Goal: Task Accomplishment & Management: Manage account settings

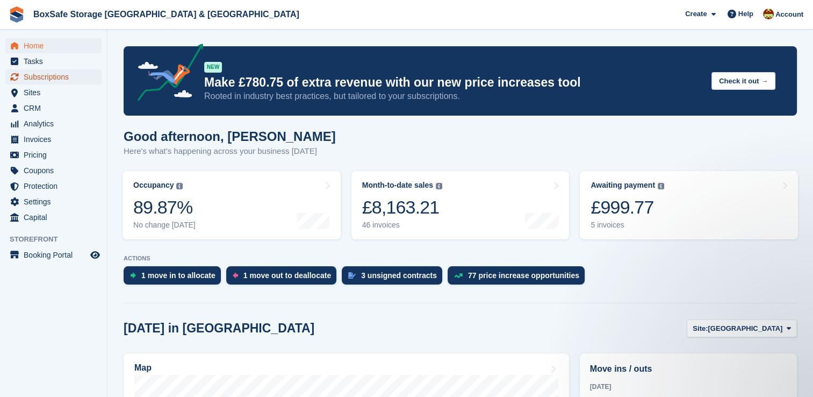
click at [57, 77] on span "Subscriptions" at bounding box center [56, 76] width 65 height 15
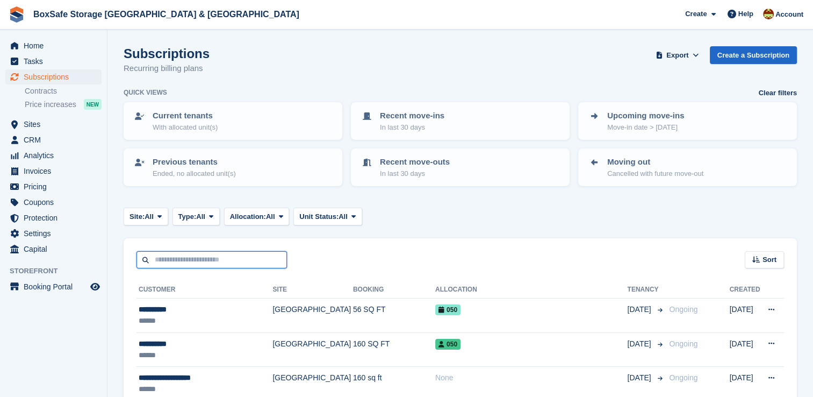
click at [217, 256] on input "text" at bounding box center [212, 260] width 151 height 18
click at [73, 76] on span "Subscriptions" at bounding box center [56, 76] width 65 height 15
click at [224, 263] on input "text" at bounding box center [212, 260] width 151 height 18
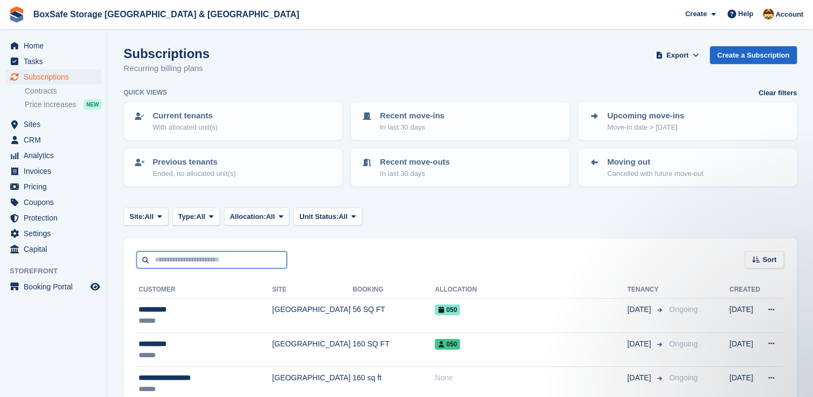
click at [224, 263] on input "text" at bounding box center [212, 260] width 151 height 18
type input "*******"
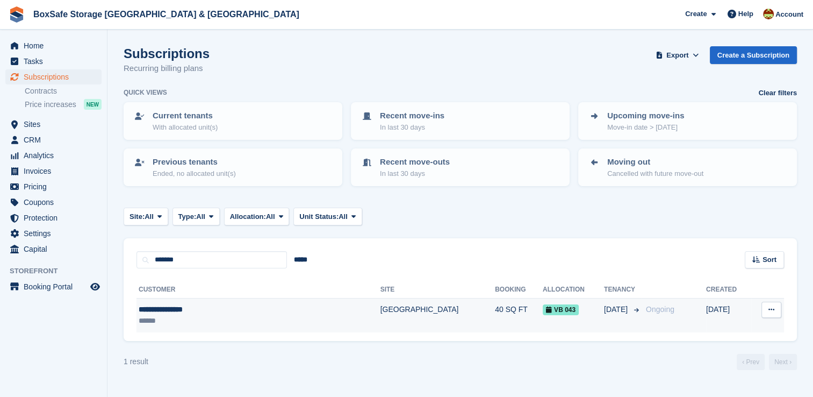
click at [495, 313] on td "40 SQ FT" at bounding box center [519, 315] width 48 height 34
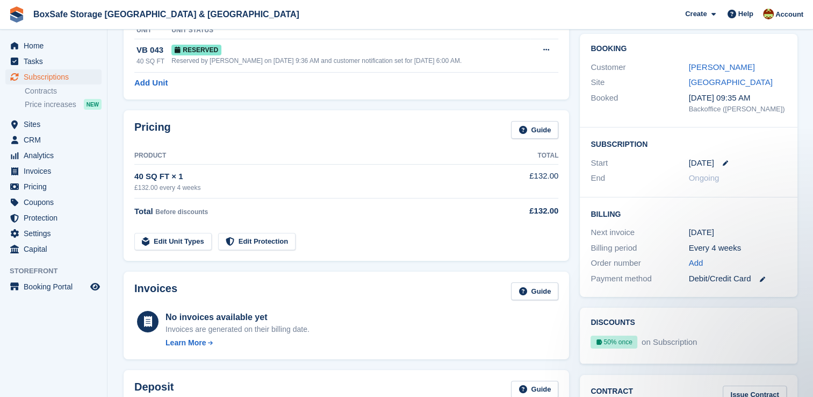
scroll to position [92, 0]
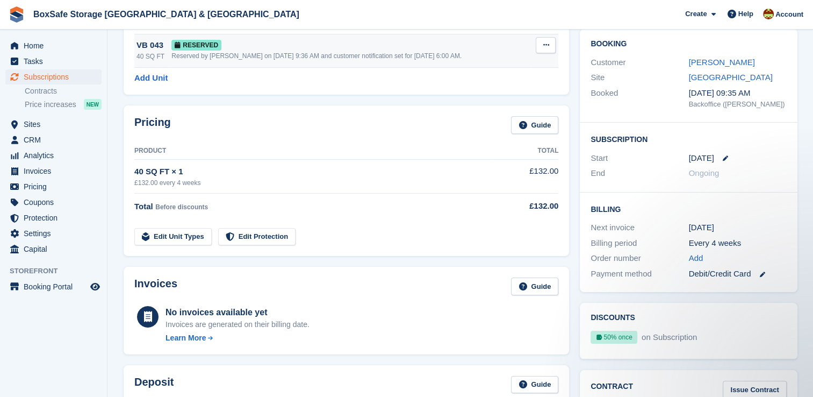
click at [354, 57] on div "Reserved by Kim on 17th Sep, 9:36 AM and customer notification set for 4th Oct,…" at bounding box center [350, 56] width 359 height 10
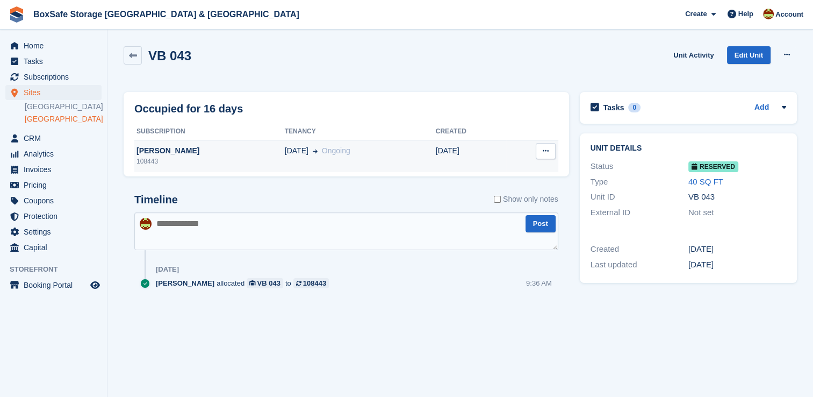
click at [370, 163] on td "04 Oct Ongoing" at bounding box center [360, 156] width 151 height 32
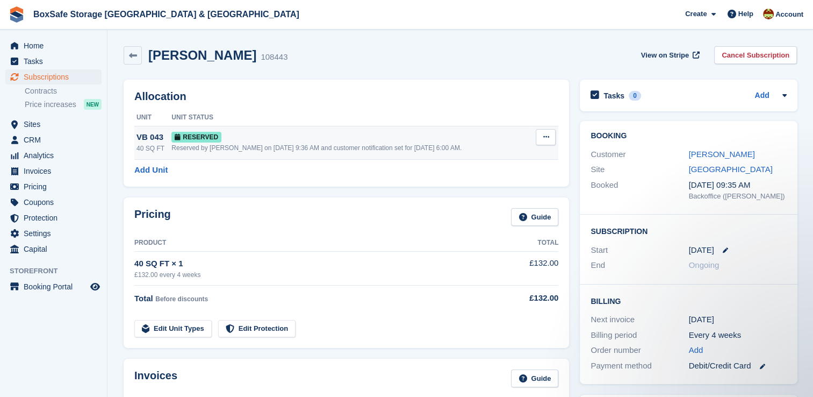
click at [281, 148] on div "Reserved by [PERSON_NAME] on [DATE] 9:36 AM and customer notification set for […" at bounding box center [350, 148] width 359 height 10
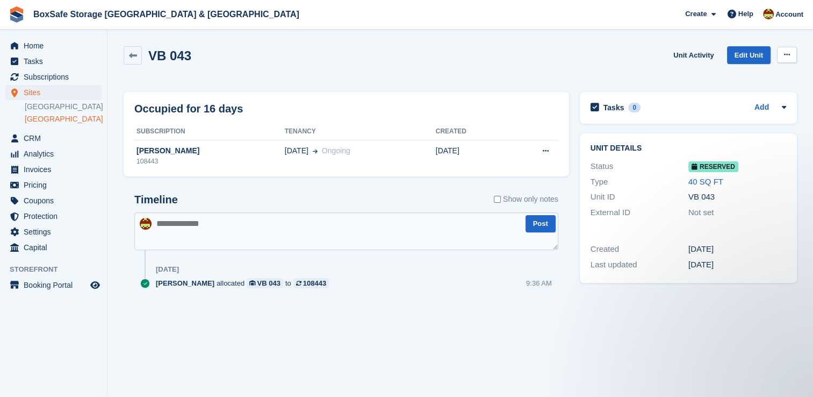
click at [785, 59] on button at bounding box center [787, 55] width 20 height 16
click at [506, 62] on div "VB 043 Unit Activity Edit Unit Grant Early Access Deallocate" at bounding box center [460, 61] width 673 height 31
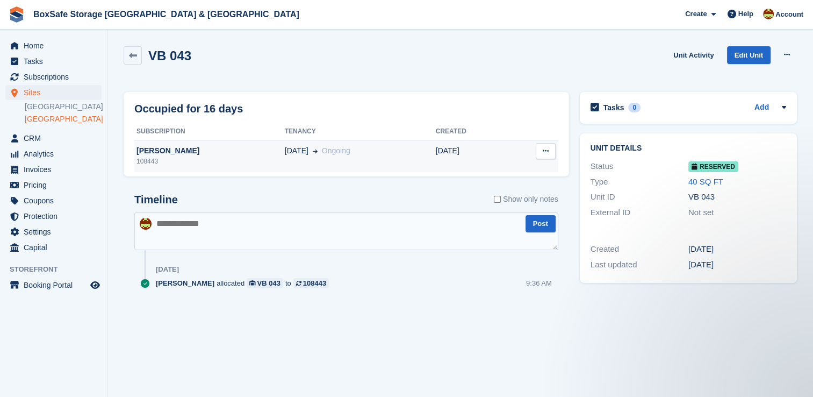
click at [190, 147] on div "Natasha Hamilton" at bounding box center [209, 150] width 151 height 11
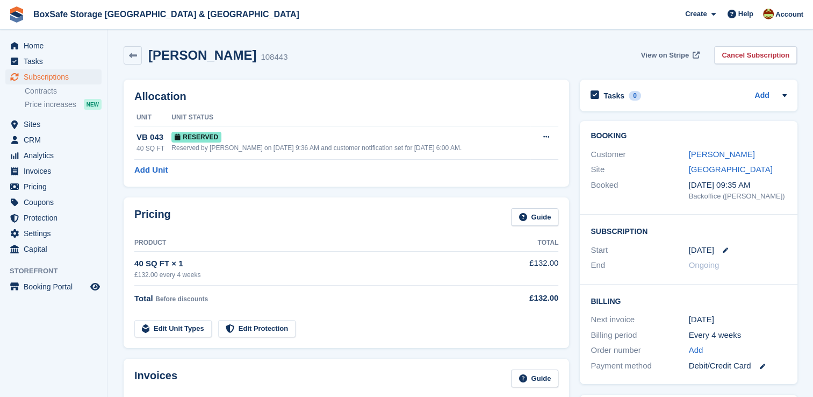
click at [678, 54] on span "View on Stripe" at bounding box center [665, 55] width 48 height 11
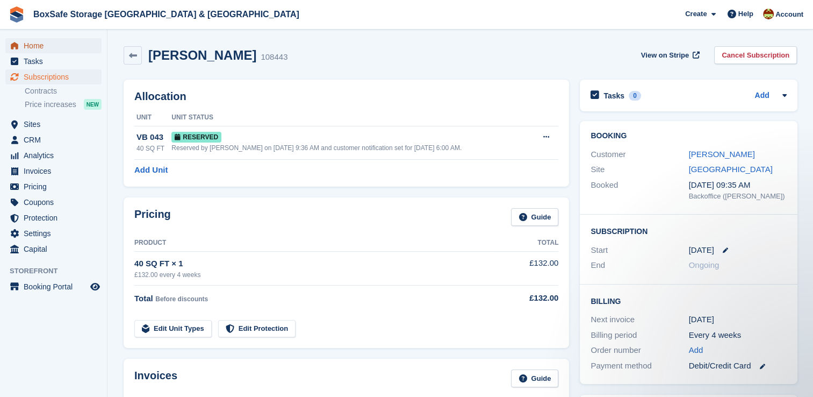
click at [35, 45] on span "Home" at bounding box center [56, 45] width 65 height 15
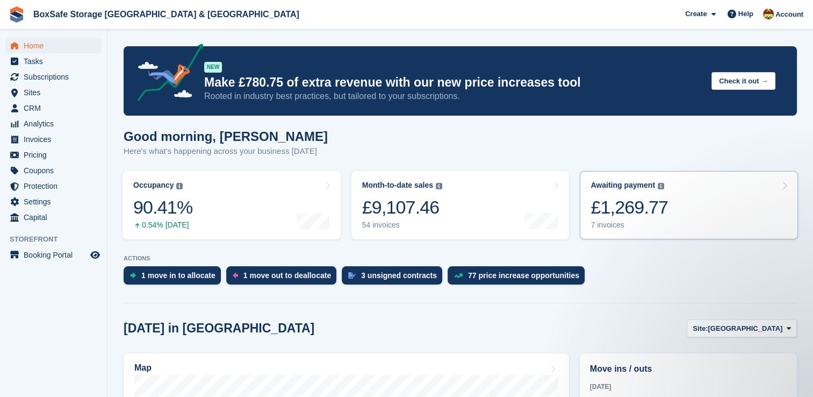
click at [654, 206] on div "£1,269.77" at bounding box center [629, 207] width 77 height 22
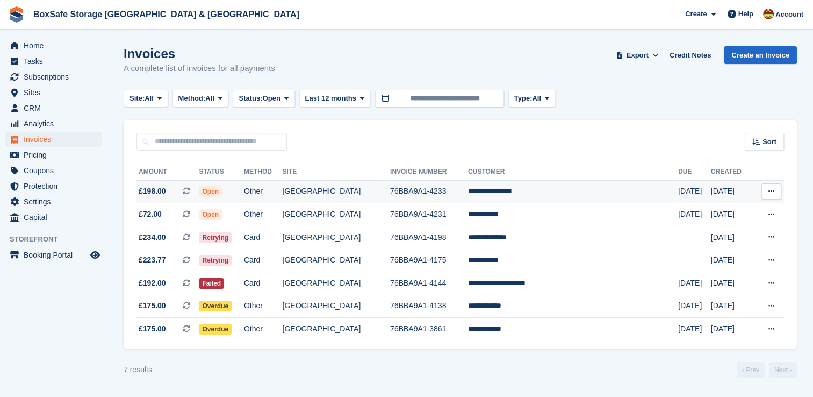
click at [533, 192] on td "**********" at bounding box center [573, 191] width 210 height 23
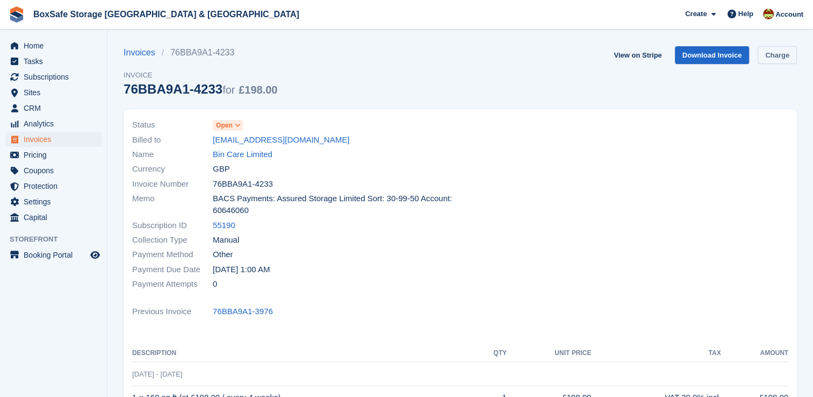
click at [772, 60] on link "Charge" at bounding box center [777, 55] width 39 height 18
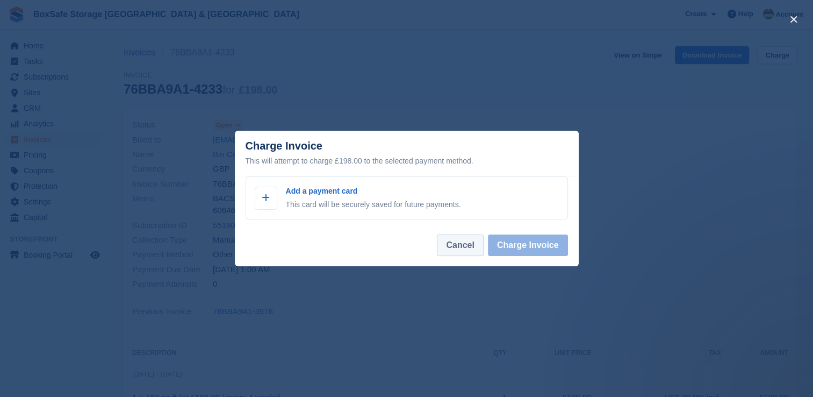
click at [461, 246] on button "Cancel" at bounding box center [460, 245] width 46 height 22
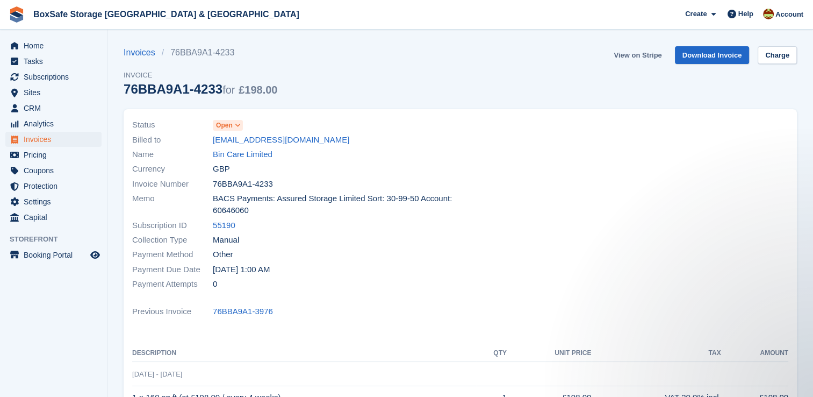
click at [631, 48] on link "View on Stripe" at bounding box center [638, 55] width 56 height 18
click at [38, 48] on span "Home" at bounding box center [56, 45] width 65 height 15
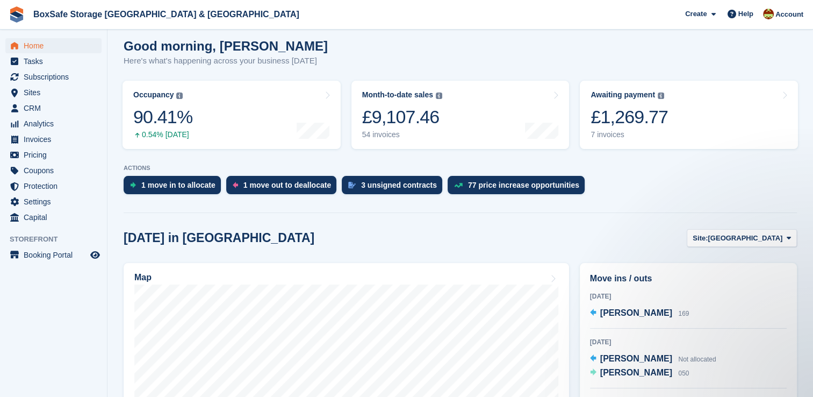
scroll to position [84, 0]
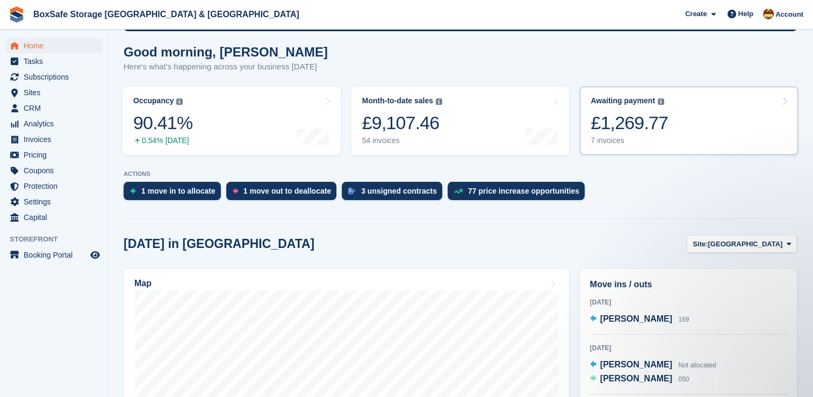
click at [675, 131] on link "Awaiting payment The total outstanding balance on all open invoices. £1,269.77 …" at bounding box center [689, 121] width 218 height 68
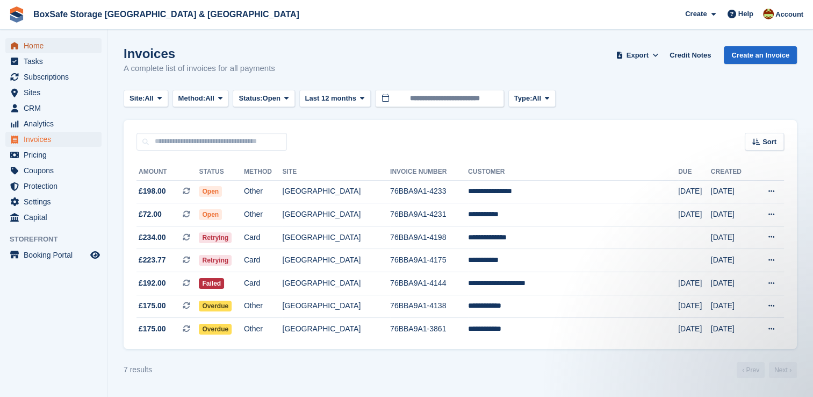
click at [31, 45] on span "Home" at bounding box center [56, 45] width 65 height 15
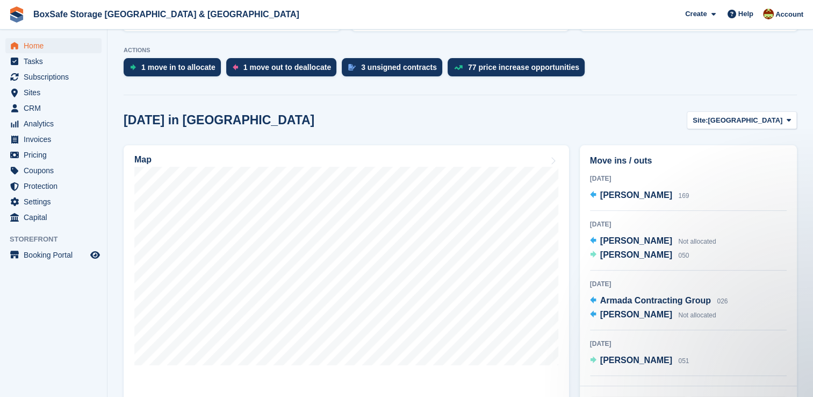
scroll to position [70, 0]
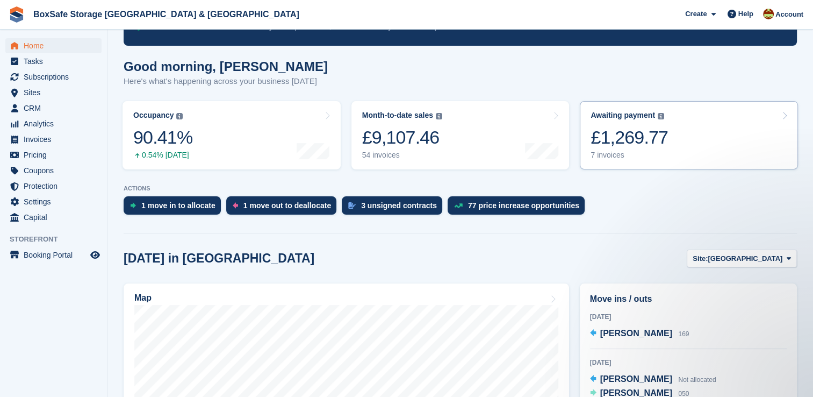
click at [634, 152] on div "7 invoices" at bounding box center [629, 155] width 77 height 9
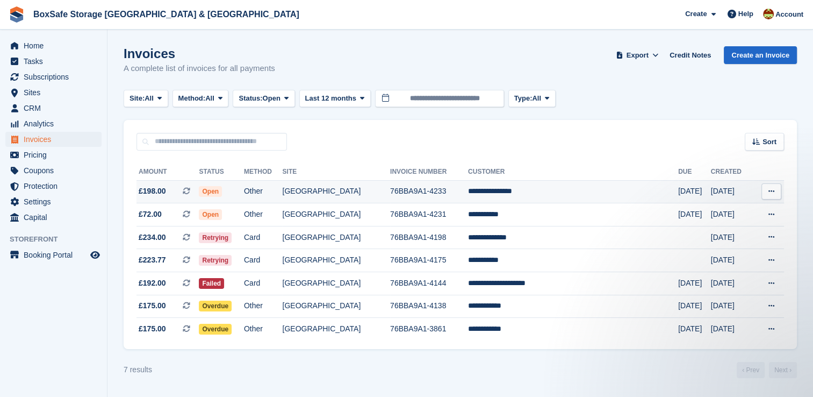
click at [379, 193] on td "[GEOGRAPHIC_DATA]" at bounding box center [336, 191] width 108 height 23
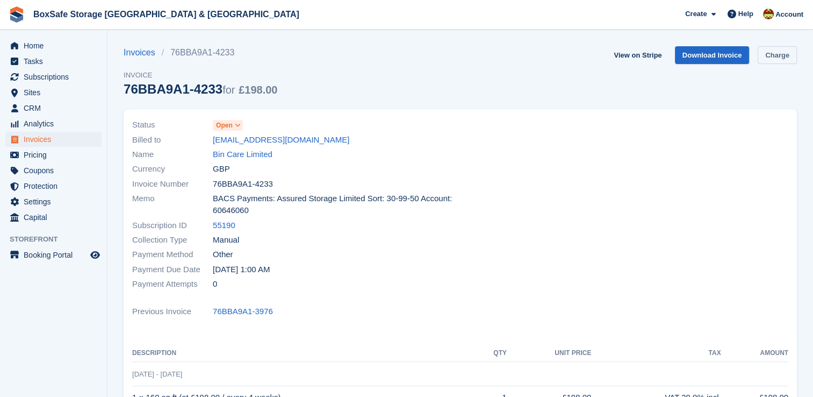
click at [792, 54] on link "Charge" at bounding box center [777, 55] width 39 height 18
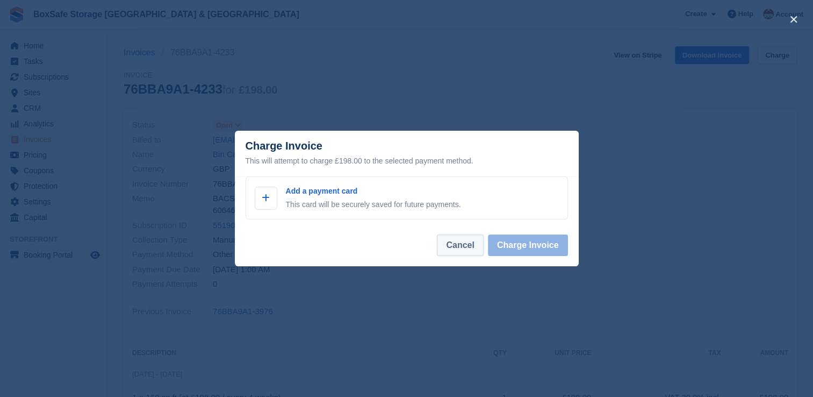
click at [446, 250] on button "Cancel" at bounding box center [460, 245] width 46 height 22
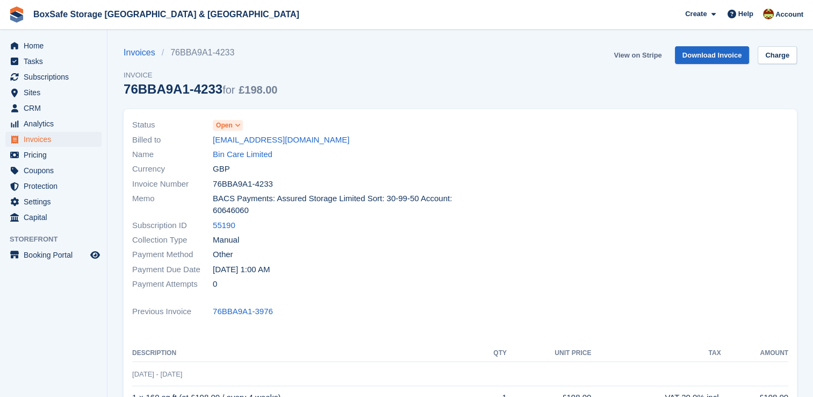
click at [639, 55] on link "View on Stripe" at bounding box center [638, 55] width 56 height 18
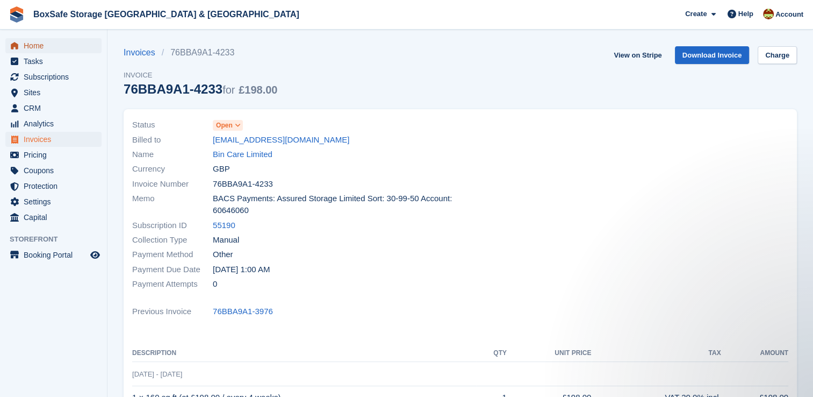
click at [54, 43] on span "Home" at bounding box center [56, 45] width 65 height 15
